Goal: Transaction & Acquisition: Purchase product/service

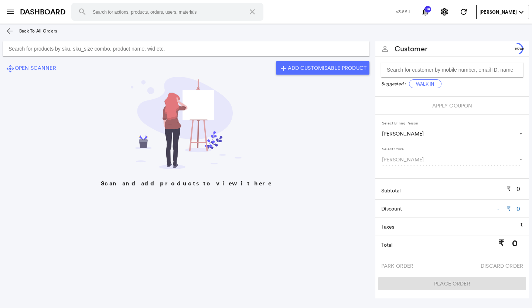
click at [11, 49] on input "Search for products by sku, sku_size combo, product name, wid etc." at bounding box center [186, 48] width 367 height 15
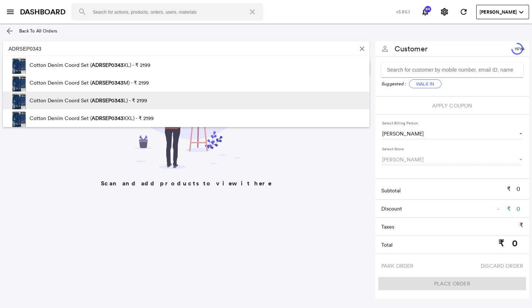
type input "ADRSEP0343"
click at [95, 99] on span "ADRSEP0343" at bounding box center [108, 100] width 32 height 7
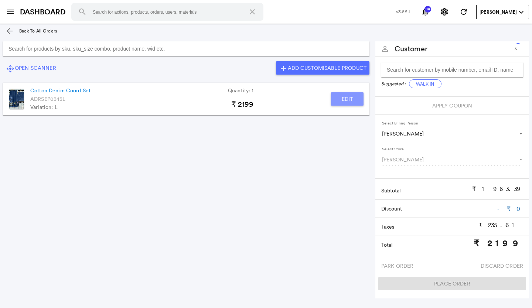
click at [344, 98] on button "Edit" at bounding box center [347, 98] width 33 height 13
type input "Cotton Denim Coord Set"
type input "1"
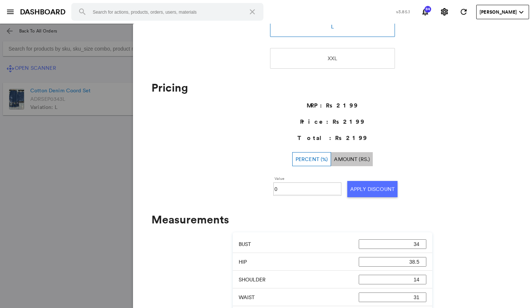
scroll to position [222, 0]
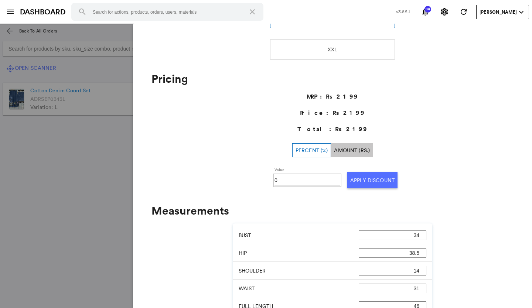
click at [279, 180] on input "0" at bounding box center [308, 180] width 66 height 11
type input "030"
click at [382, 180] on button "Apply Discount" at bounding box center [372, 180] width 50 height 16
click at [103, 177] on md-backdrop at bounding box center [266, 166] width 532 height 285
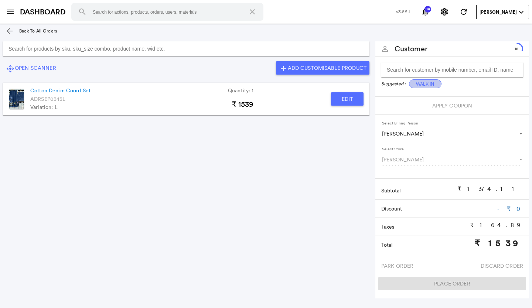
click at [418, 83] on button "Walk In" at bounding box center [425, 83] width 33 height 9
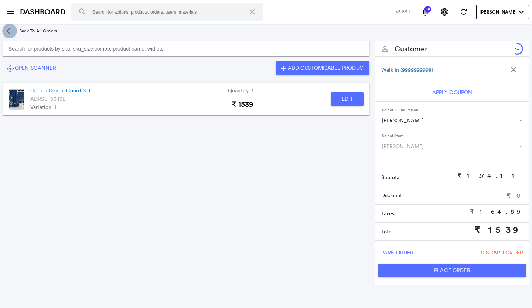
click at [10, 30] on md-icon "arrow_back" at bounding box center [9, 31] width 9 height 9
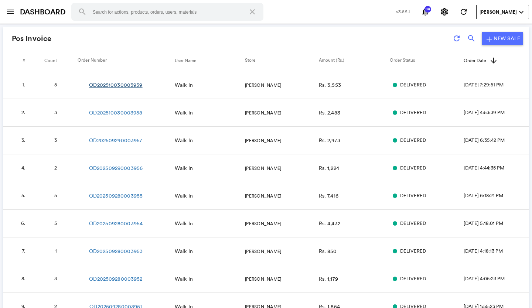
click at [121, 85] on link "OD202510030003959" at bounding box center [115, 84] width 53 height 7
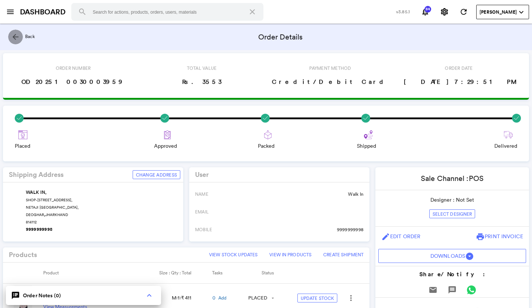
click at [14, 36] on md-icon "arrow_back" at bounding box center [15, 37] width 9 height 9
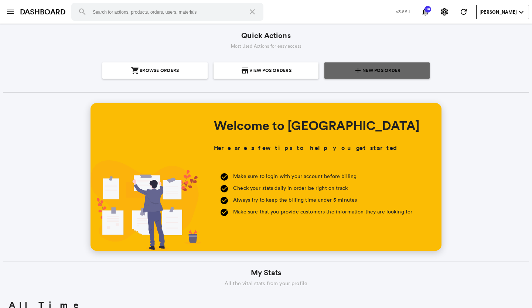
scroll to position [133, 254]
click at [376, 69] on span "New POS Order" at bounding box center [382, 70] width 38 height 16
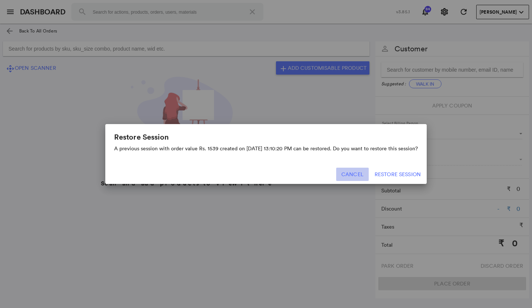
click at [353, 170] on button "Cancel" at bounding box center [352, 174] width 33 height 13
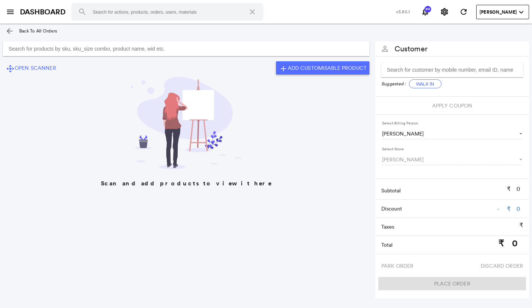
click at [18, 48] on input "Search for products by sku, sku_size combo, product name, wid etc." at bounding box center [186, 48] width 367 height 15
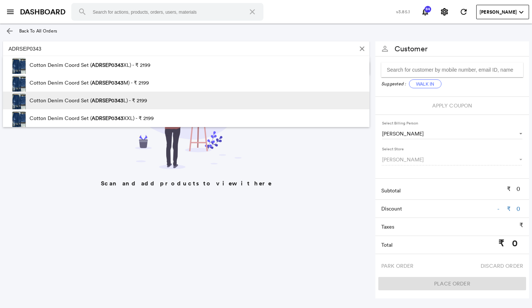
type input "ADRSEP0343"
click at [110, 96] on p "Cotton Denim Coord Set ( ADRSEP0343 L) - ₹ 2199" at bounding box center [89, 101] width 118 height 18
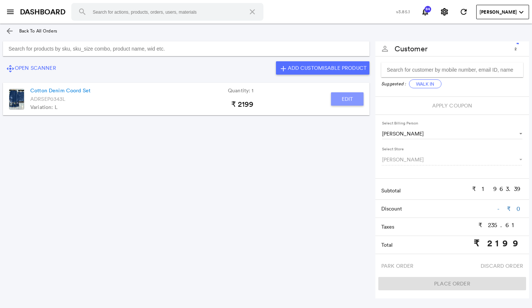
click at [347, 94] on button "Edit" at bounding box center [347, 98] width 33 height 13
type input "Cotton Denim Coord Set"
type input "1"
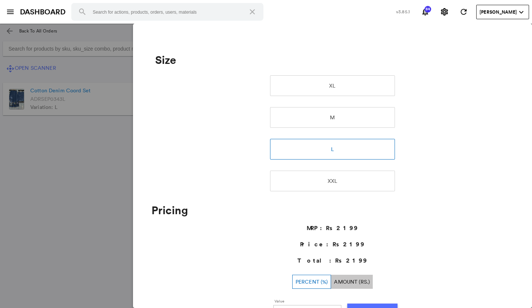
scroll to position [111, 0]
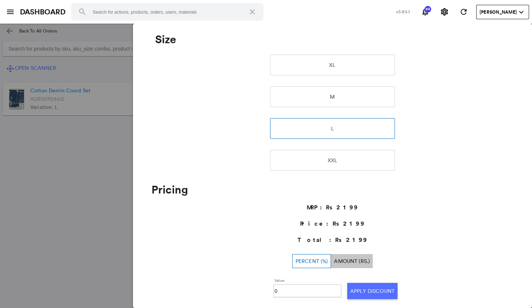
click at [281, 290] on input "0" at bounding box center [308, 291] width 66 height 11
type input "030"
click at [376, 285] on button "Apply Discount" at bounding box center [372, 291] width 50 height 16
click at [122, 279] on md-backdrop at bounding box center [266, 166] width 532 height 285
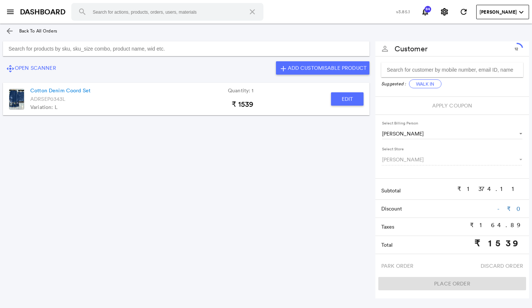
click at [12, 51] on input "Search for products by sku, sku_size combo, product name, wid etc." at bounding box center [186, 48] width 367 height 15
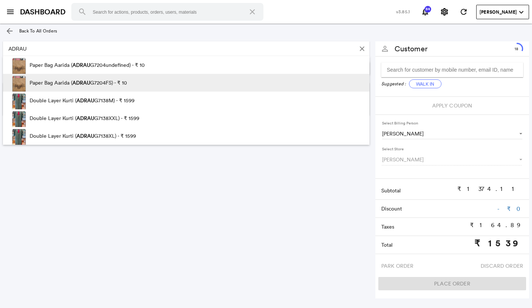
type input "ADRAU"
click at [39, 81] on p "Paper Bag Aarida ( ADRAU G7204FS) - ₹ 10" at bounding box center [79, 83] width 98 height 18
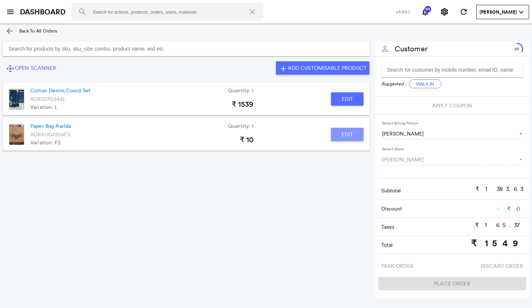
click at [336, 135] on button "Edit" at bounding box center [347, 134] width 33 height 13
type input "Paper Bag Aarida"
type input "0"
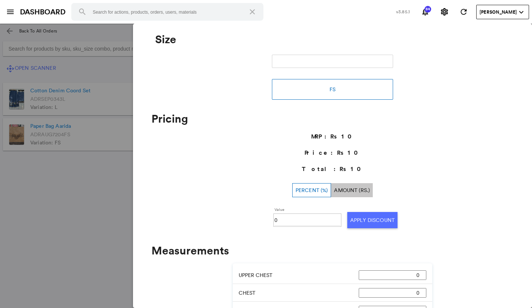
click at [293, 217] on input "0" at bounding box center [308, 220] width 66 height 11
type input "100"
click at [373, 218] on button "Apply Discount" at bounding box center [372, 220] width 50 height 16
click at [106, 243] on md-backdrop at bounding box center [266, 166] width 532 height 285
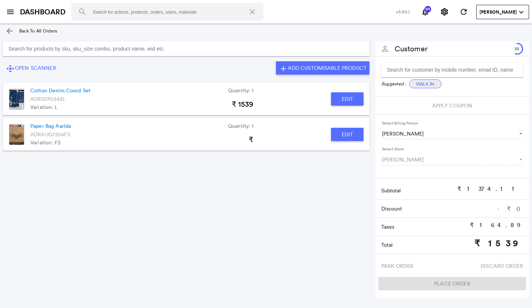
click at [423, 85] on button "Walk In" at bounding box center [425, 83] width 33 height 9
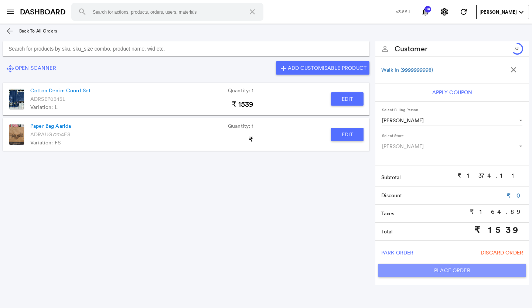
click at [392, 268] on button "Place Order" at bounding box center [452, 270] width 148 height 13
type input "1539"
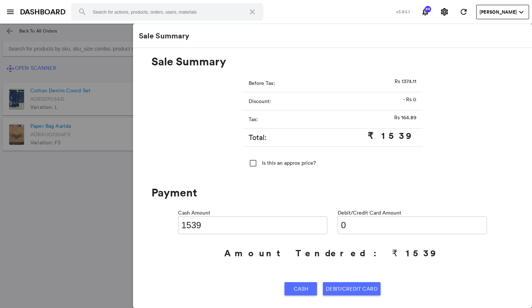
click at [296, 288] on span "Cash" at bounding box center [301, 288] width 15 height 13
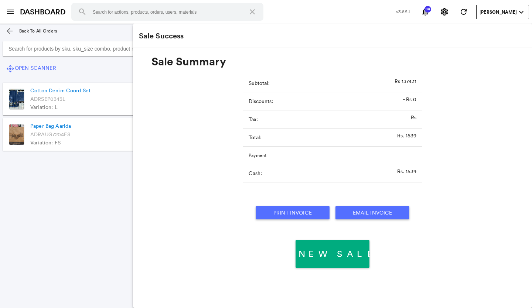
click at [300, 211] on button "Print Invoice" at bounding box center [293, 212] width 74 height 13
click at [10, 12] on md-icon "menu" at bounding box center [10, 11] width 9 height 9
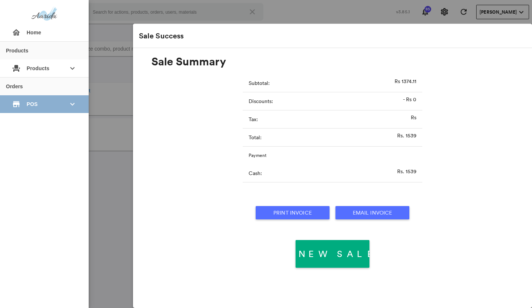
click at [16, 97] on div "store POS keyboard_arrow_down" at bounding box center [44, 104] width 77 height 18
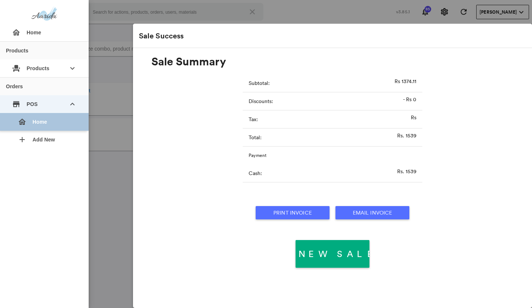
click at [31, 124] on div "home Home" at bounding box center [47, 122] width 71 height 18
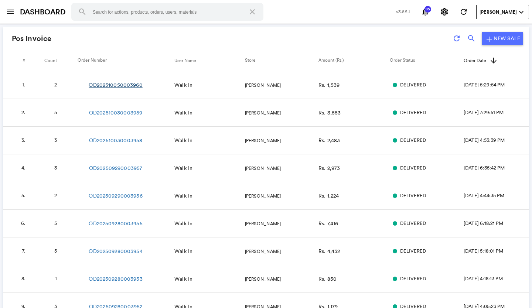
click at [109, 82] on link "OD202510050003960" at bounding box center [116, 84] width 54 height 7
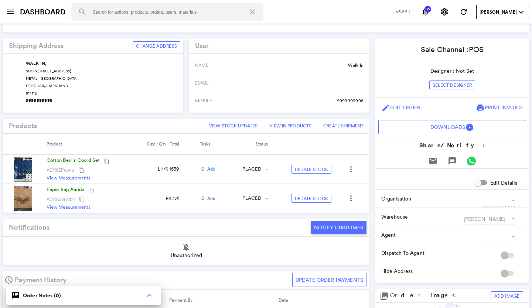
scroll to position [111, 0]
